Goal: Register for event/course

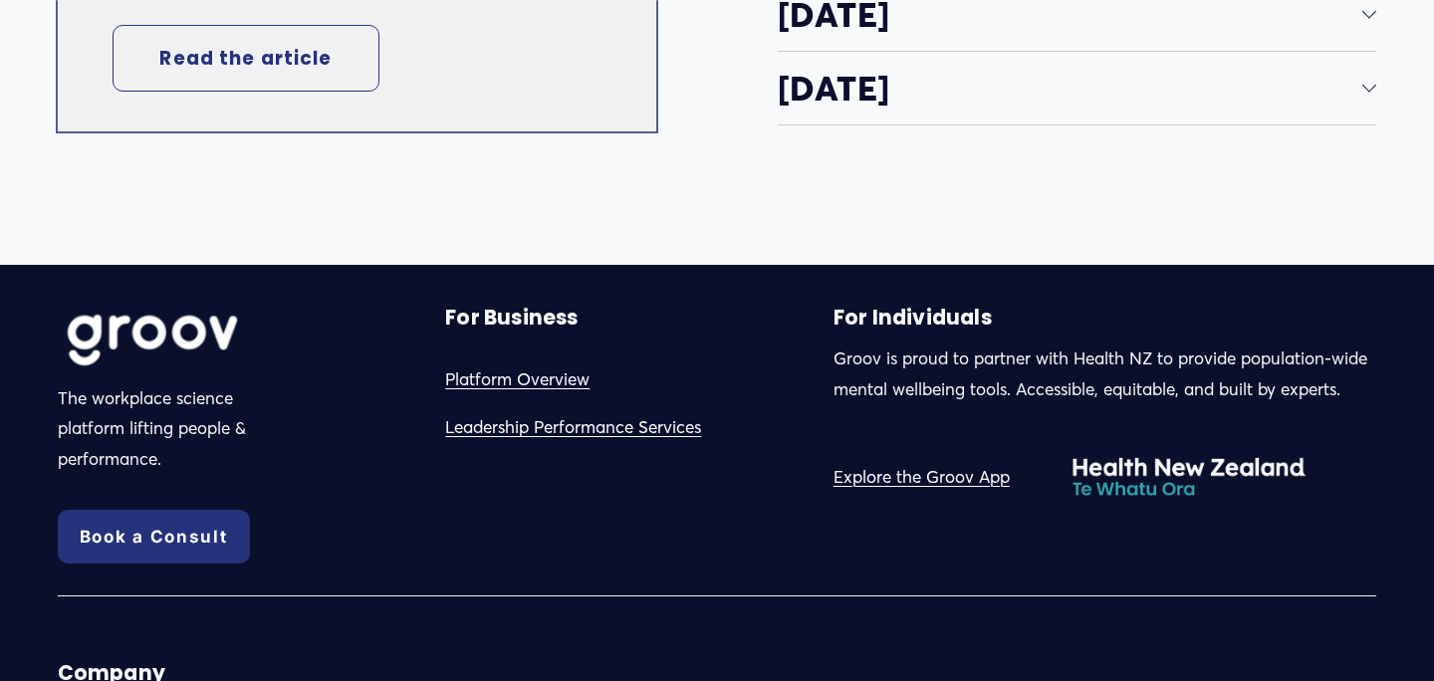
scroll to position [4015, 0]
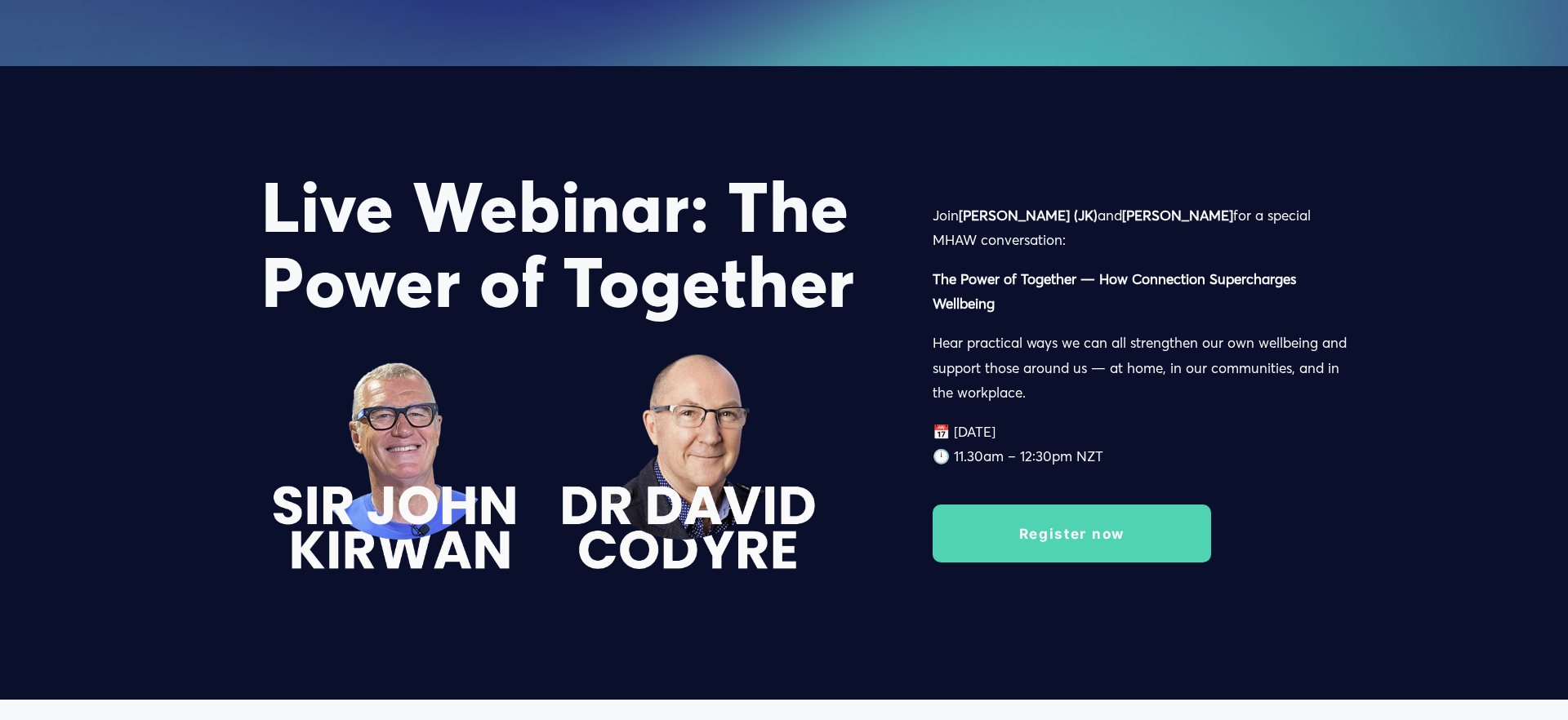
scroll to position [2320, 0]
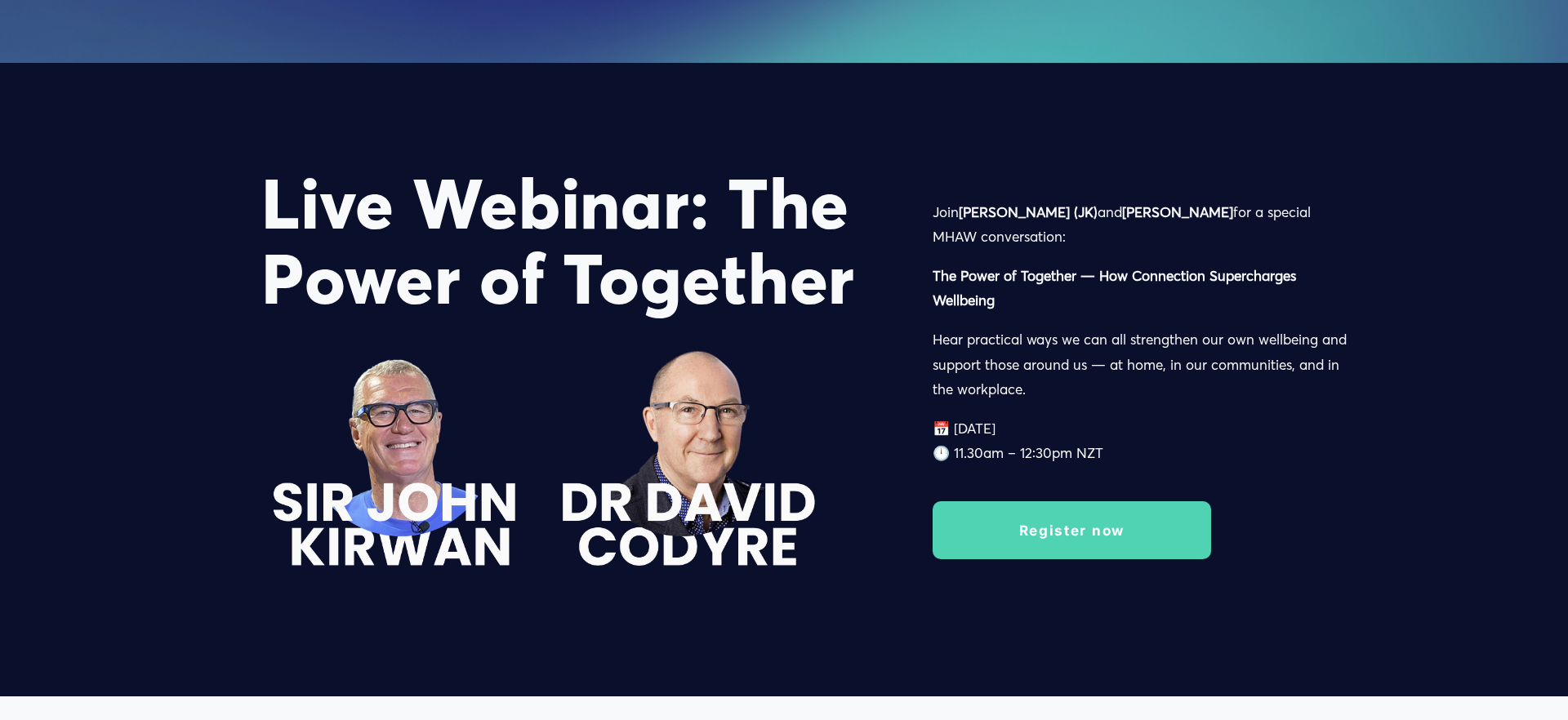
click at [1085, 537] on link "Register now" at bounding box center [1072, 530] width 279 height 58
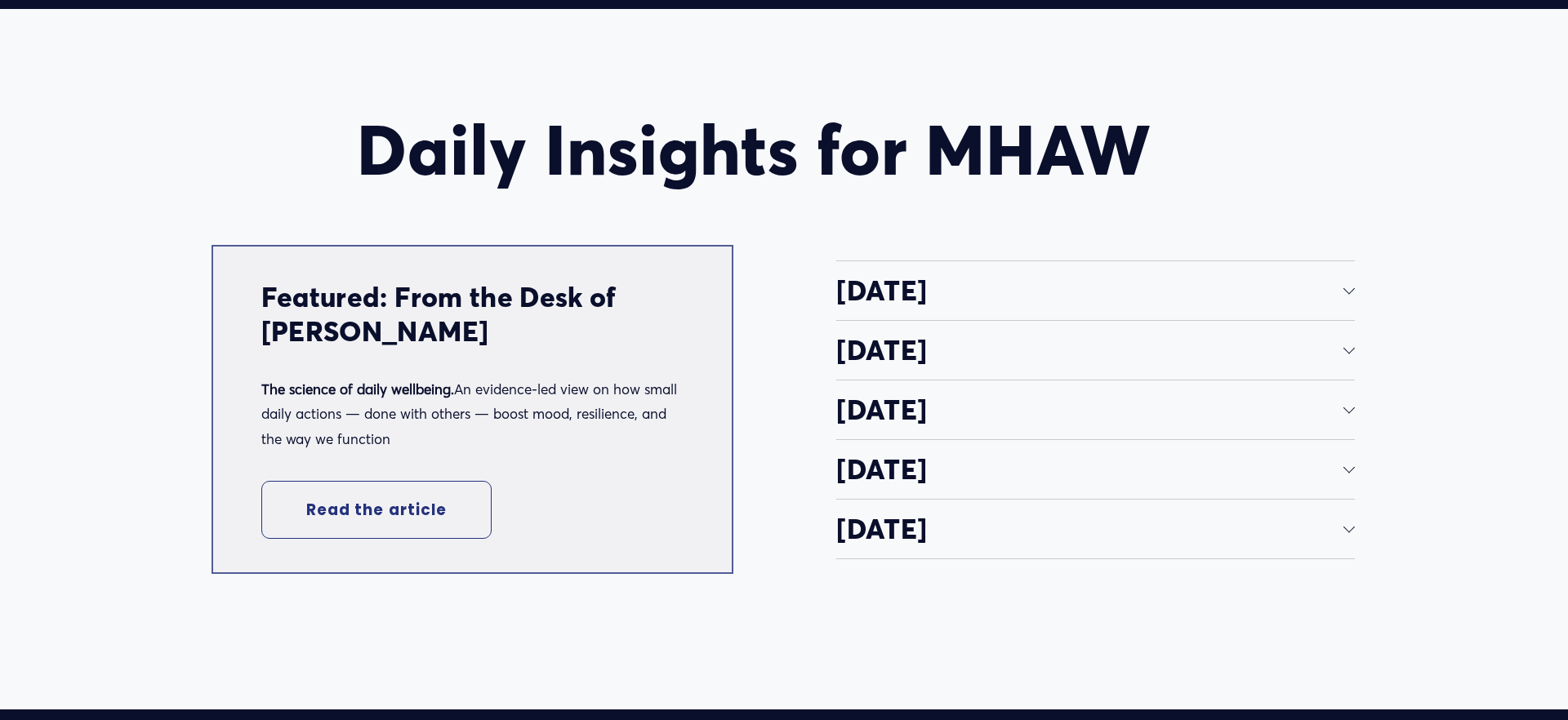
scroll to position [3012, 0]
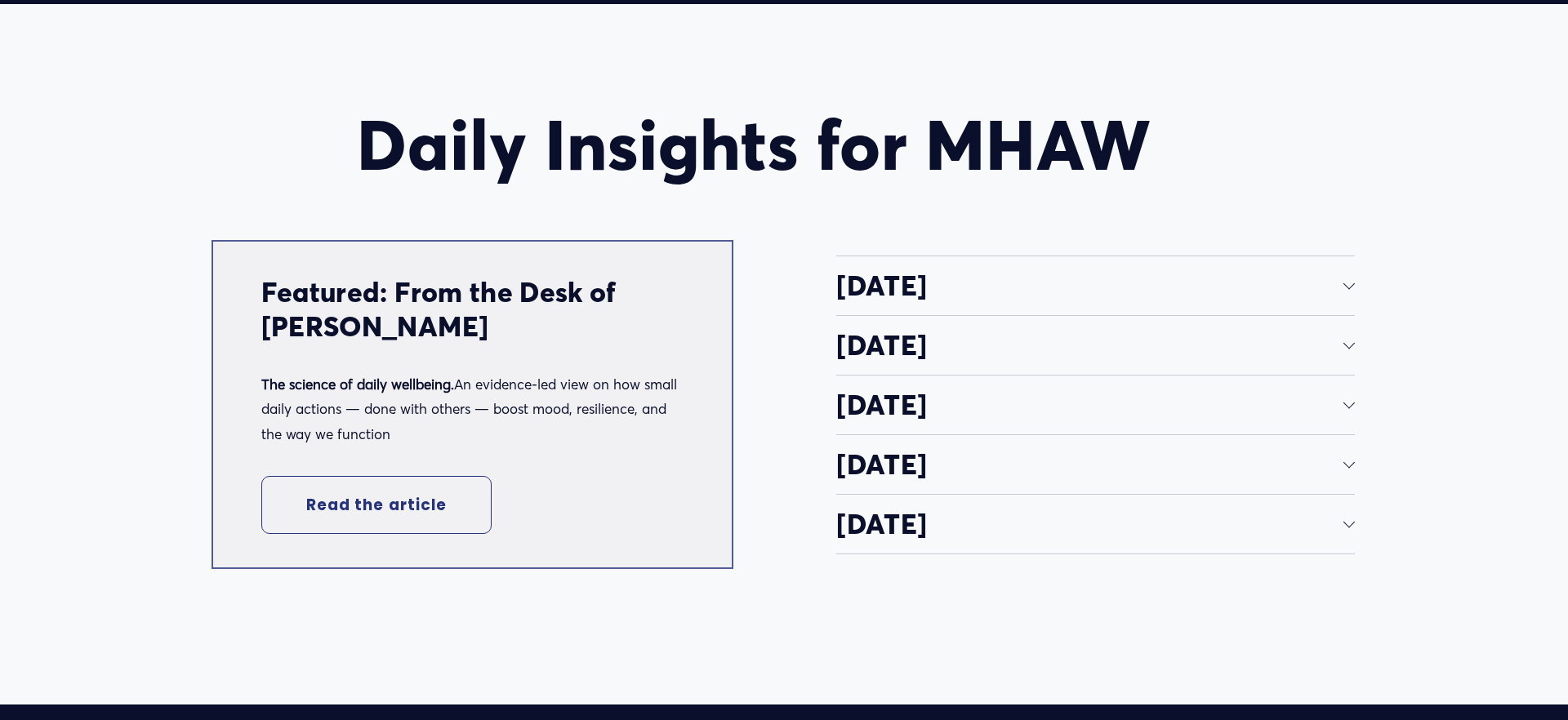
click at [1175, 290] on div at bounding box center [1349, 286] width 11 height 11
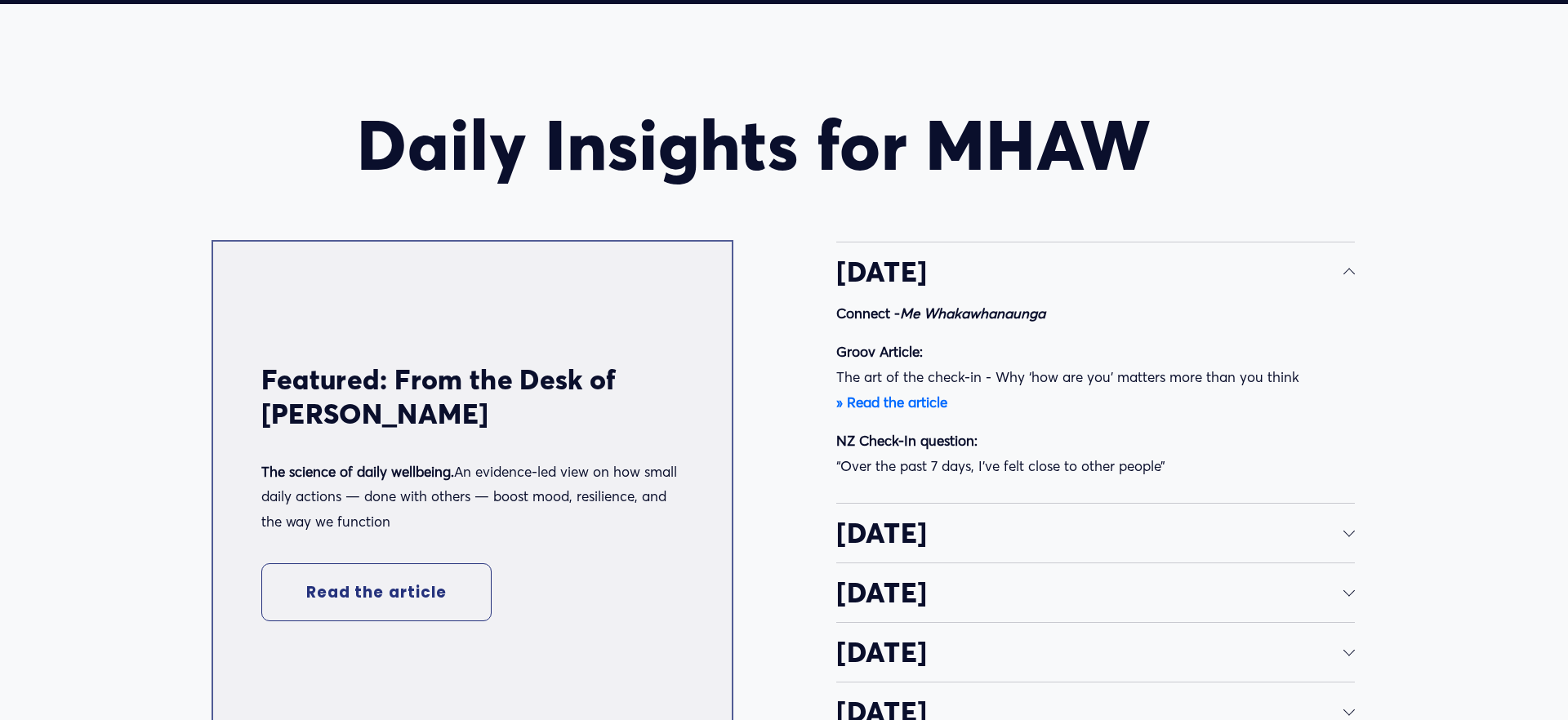
click at [1175, 262] on span "[DATE]" at bounding box center [1090, 272] width 507 height 34
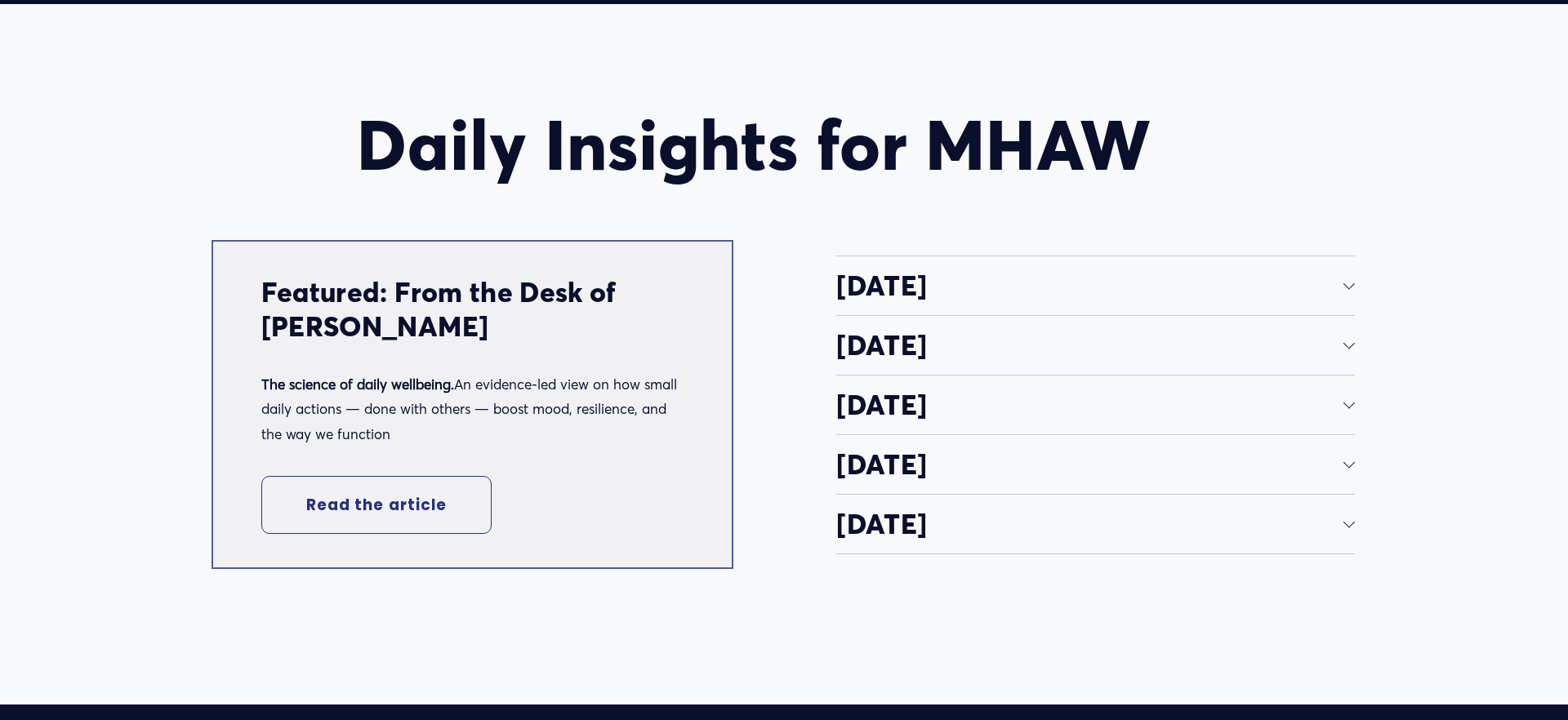
click at [1175, 344] on span "[DATE]" at bounding box center [1090, 345] width 507 height 34
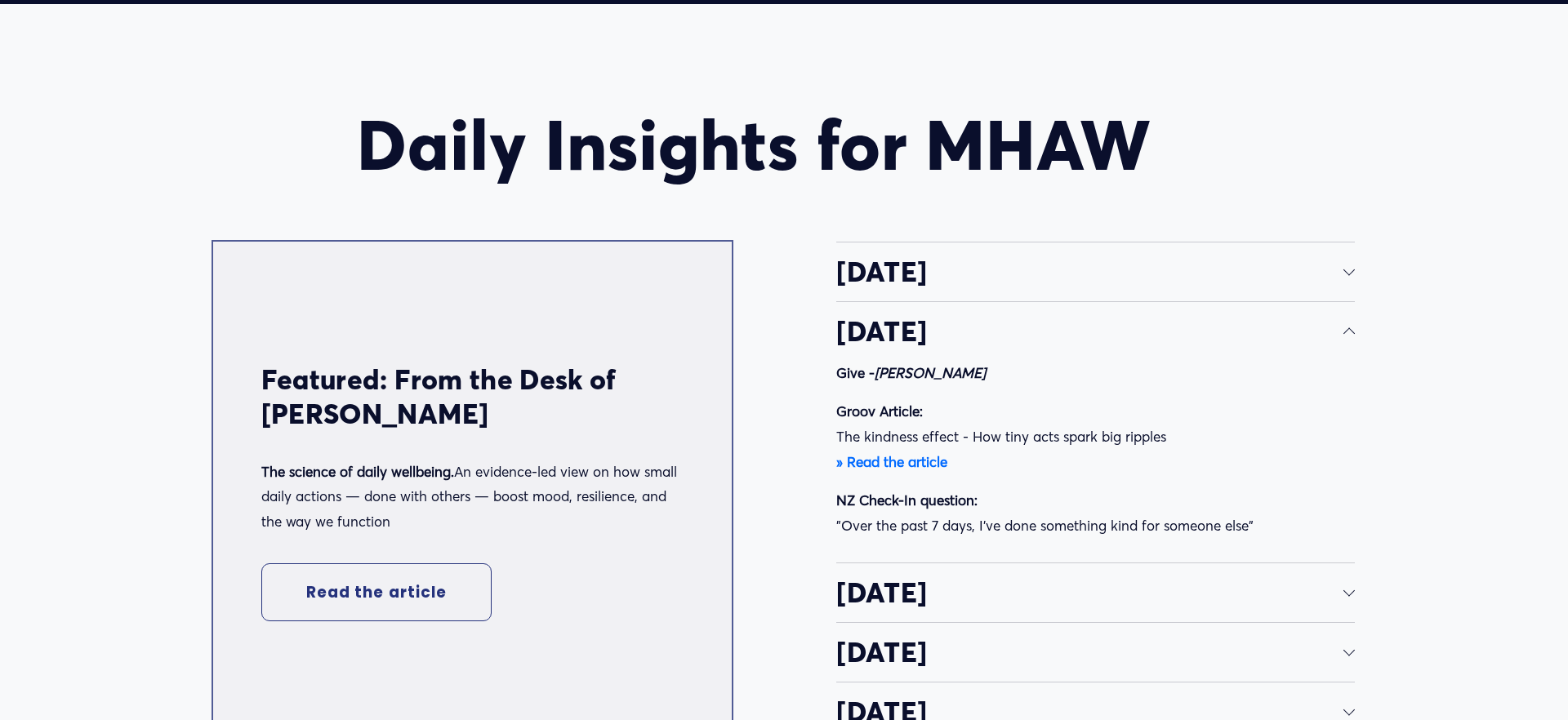
click at [1175, 341] on span "[DATE]" at bounding box center [1090, 331] width 507 height 34
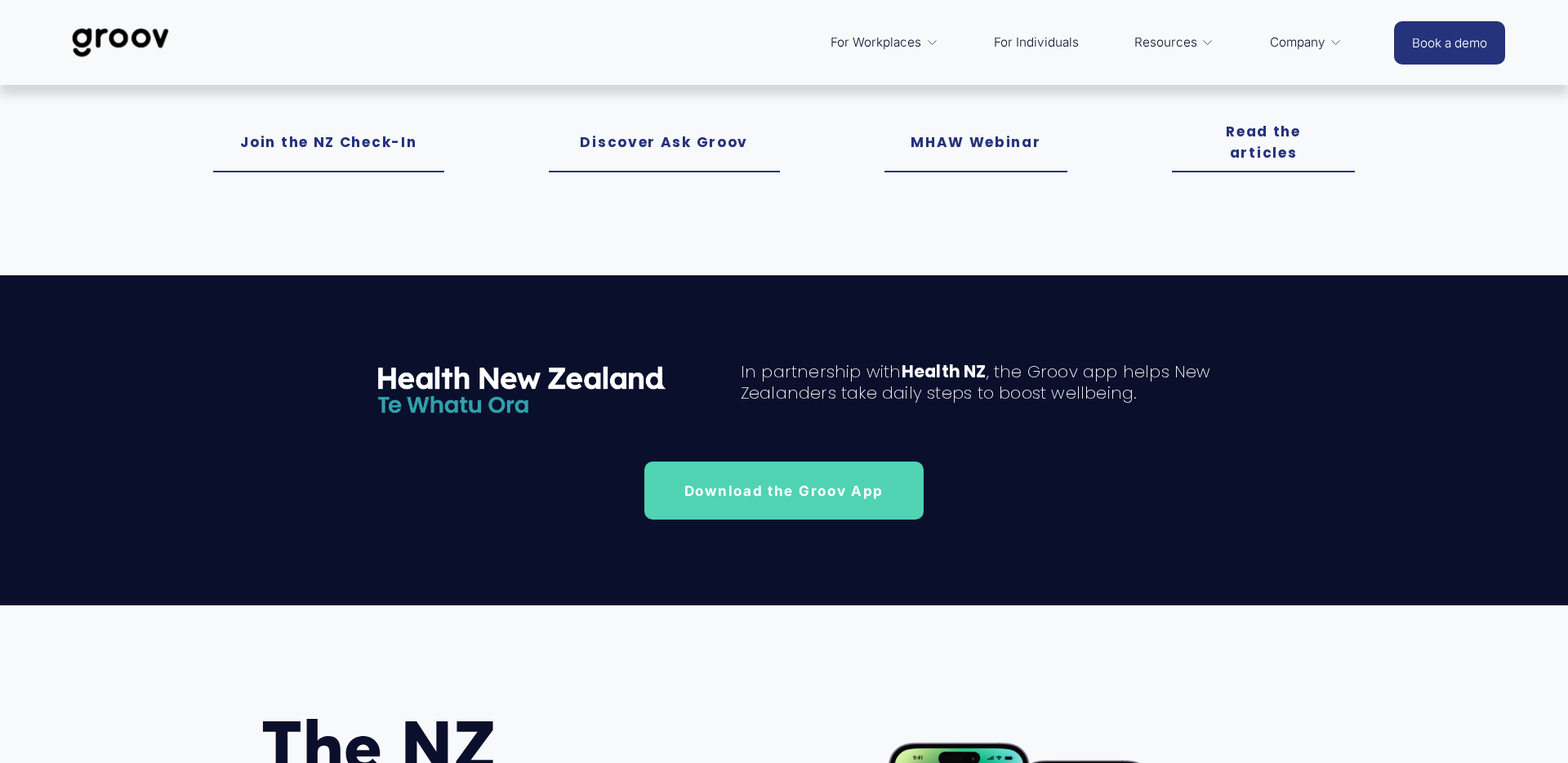
scroll to position [228, 0]
